Goal: Task Accomplishment & Management: Use online tool/utility

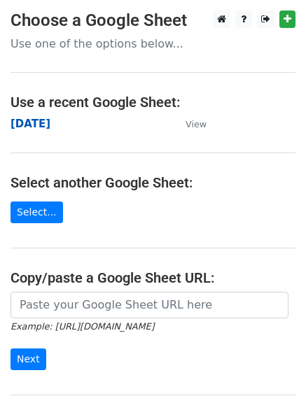
click at [32, 125] on strong "[DATE]" at bounding box center [31, 124] width 40 height 13
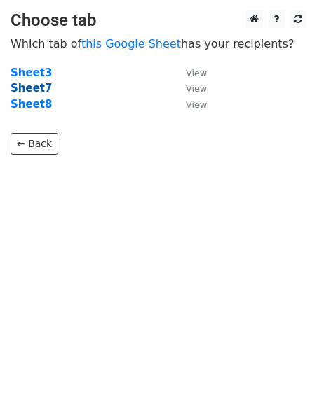
click at [31, 88] on strong "Sheet7" at bounding box center [31, 88] width 41 height 13
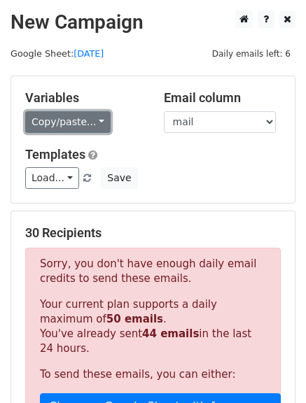
click at [94, 114] on link "Copy/paste..." at bounding box center [67, 122] width 85 height 22
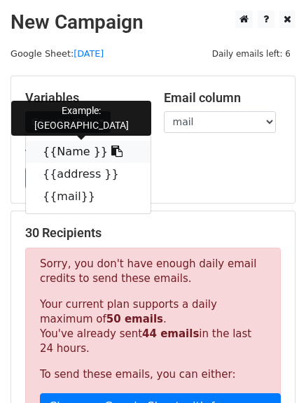
click at [111, 149] on icon at bounding box center [116, 151] width 11 height 11
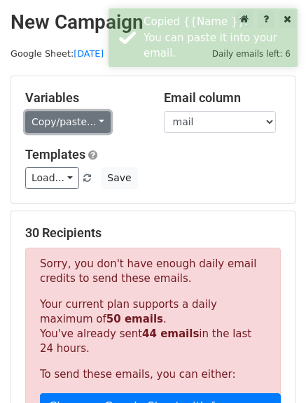
click at [97, 120] on link "Copy/paste..." at bounding box center [67, 122] width 85 height 22
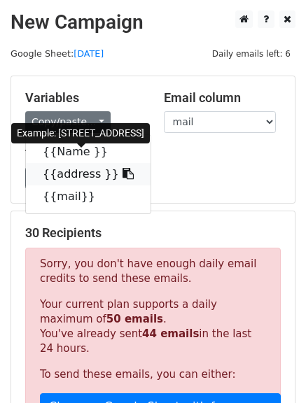
click at [123, 178] on icon at bounding box center [128, 173] width 11 height 11
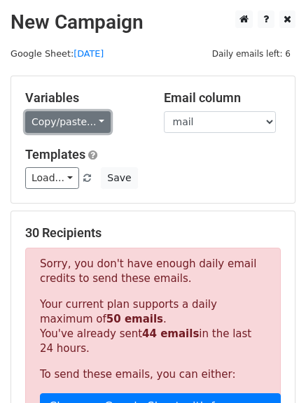
click at [93, 119] on link "Copy/paste..." at bounding box center [67, 122] width 85 height 22
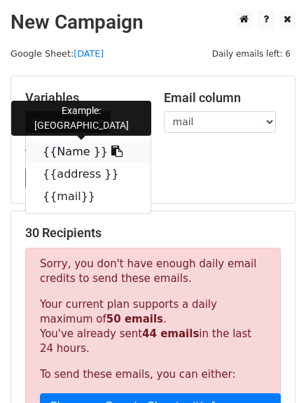
click at [111, 153] on icon at bounding box center [116, 151] width 11 height 11
